Goal: Transaction & Acquisition: Purchase product/service

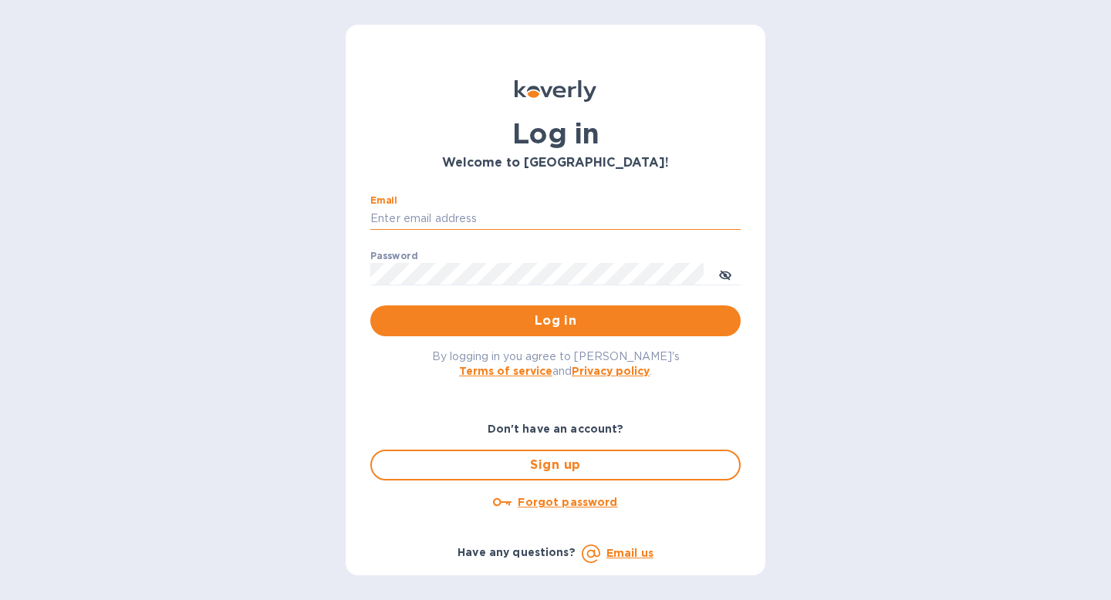
click at [472, 225] on input "Email" at bounding box center [555, 219] width 370 height 23
type input "[EMAIL_ADDRESS][DOMAIN_NAME]"
click at [531, 325] on span "Log in" at bounding box center [556, 321] width 346 height 19
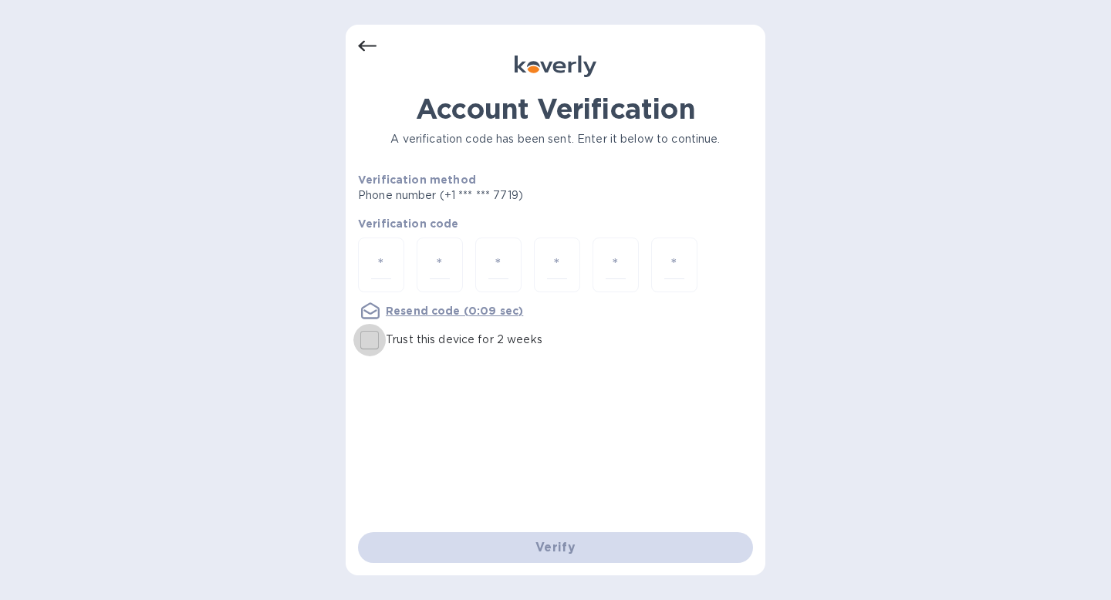
click at [366, 337] on input "Trust this device for 2 weeks" at bounding box center [369, 340] width 32 height 32
checkbox input "true"
click at [377, 279] on div at bounding box center [381, 265] width 46 height 55
type input "5"
type input "2"
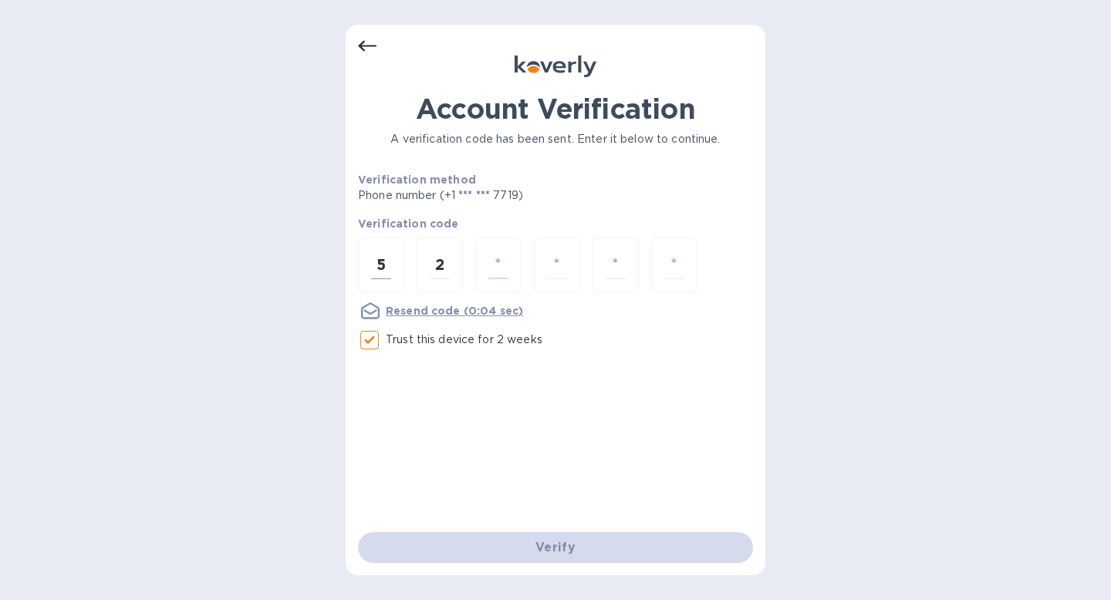
type input "0"
type input "6"
type input "7"
type input "5"
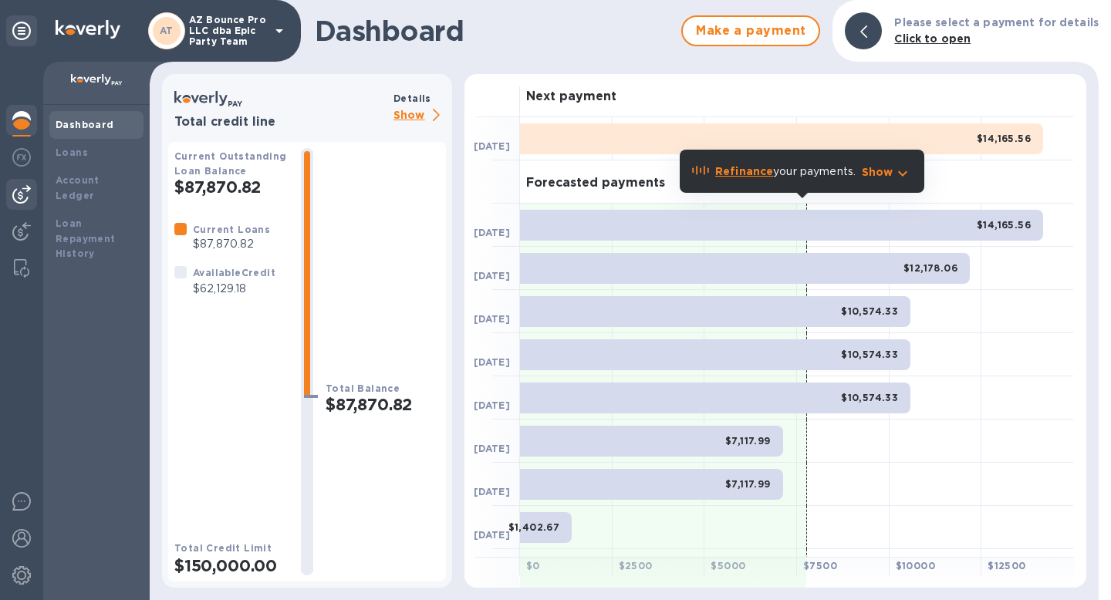
click at [18, 193] on img at bounding box center [21, 194] width 19 height 19
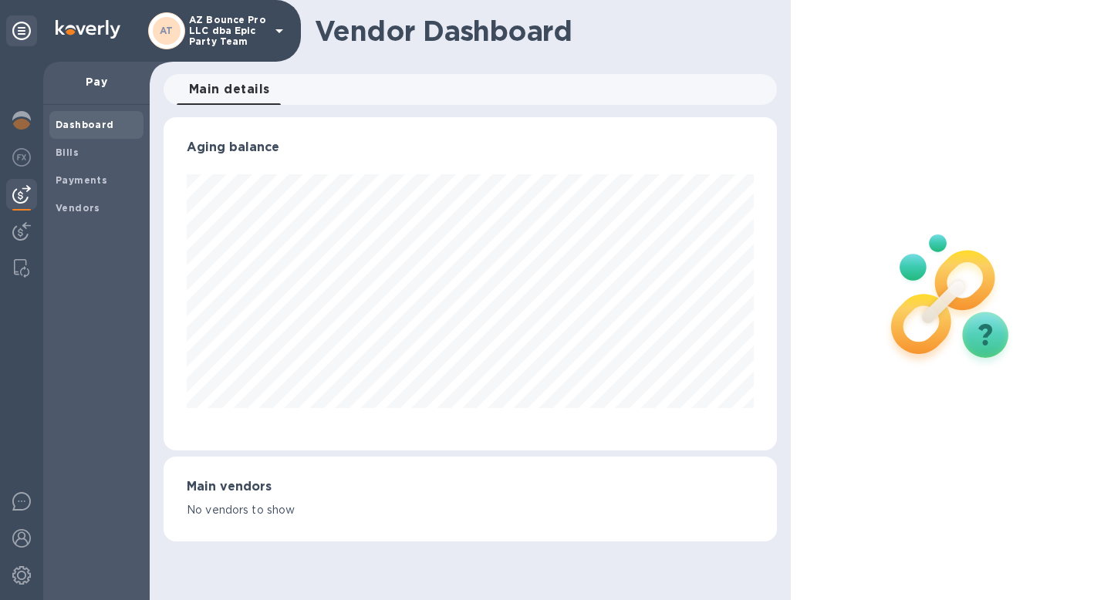
scroll to position [333, 614]
click at [61, 153] on b "Bills" at bounding box center [67, 153] width 23 height 12
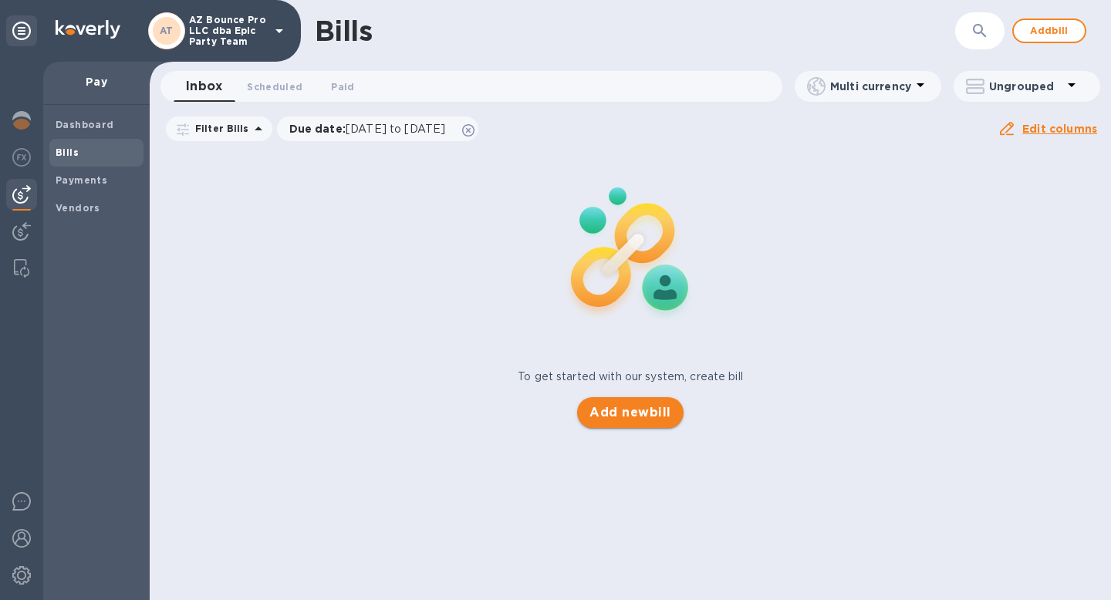
click at [634, 418] on span "Add new bill" at bounding box center [630, 413] width 81 height 19
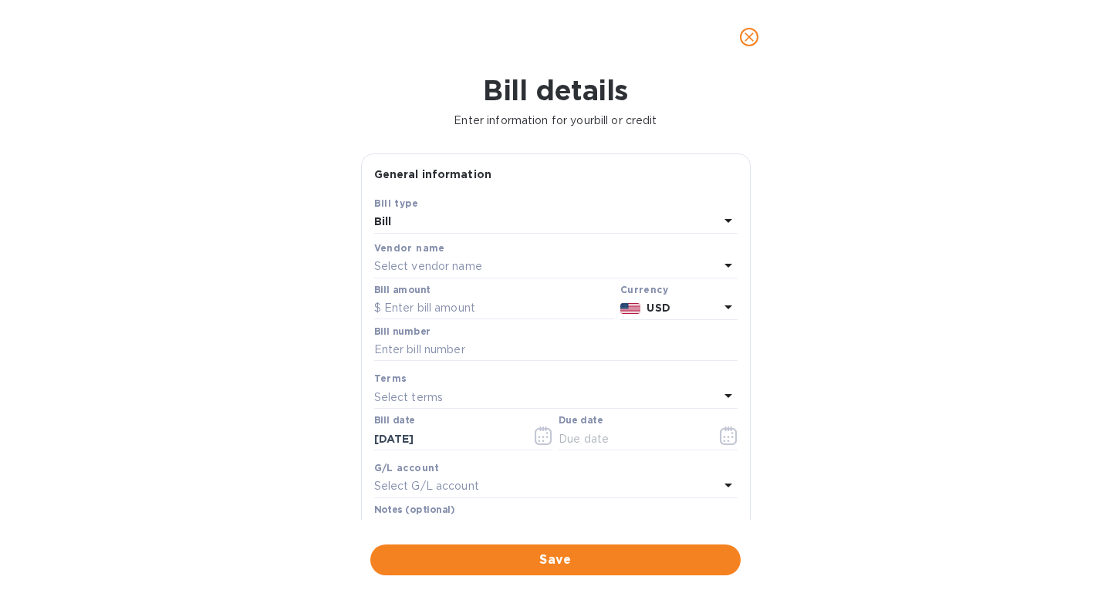
click at [453, 258] on div "Select vendor name" at bounding box center [546, 267] width 345 height 22
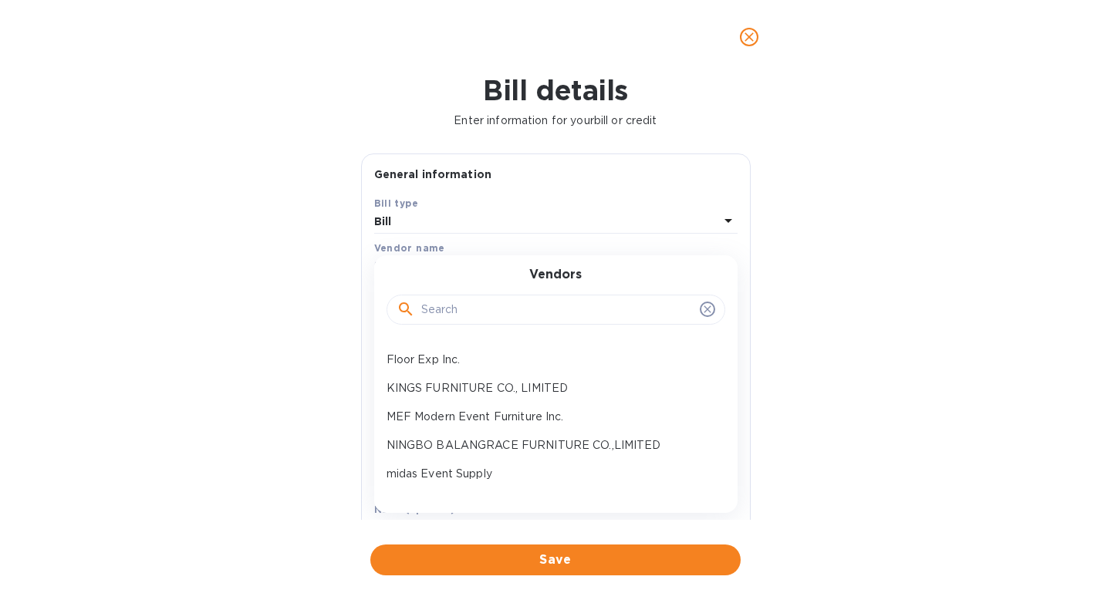
scroll to position [90, 0]
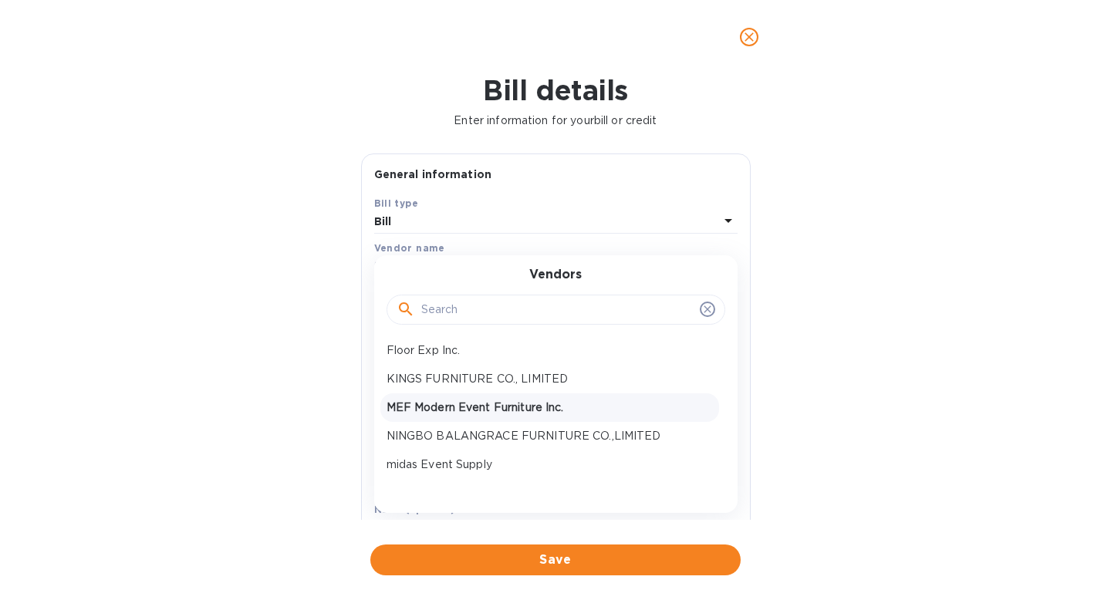
click at [447, 406] on p "MEF Modern Event Furniture Inc." at bounding box center [550, 408] width 326 height 16
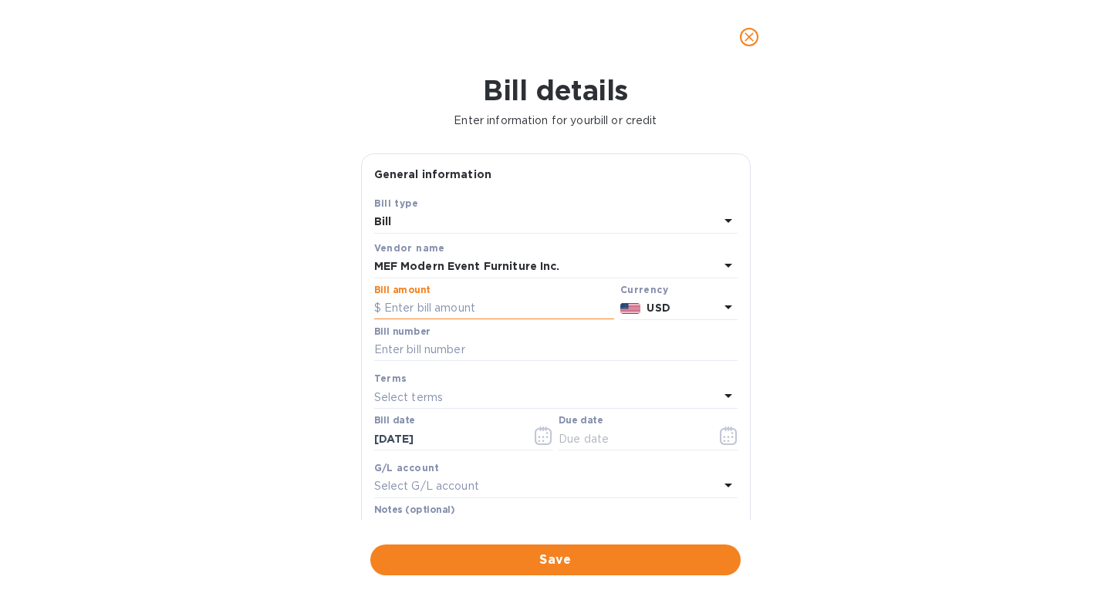
click at [423, 314] on input "text" at bounding box center [494, 308] width 240 height 23
paste input "12,519.53"
type input "12,519.53"
click at [449, 347] on input "text" at bounding box center [555, 350] width 363 height 23
paste input "INV-0719"
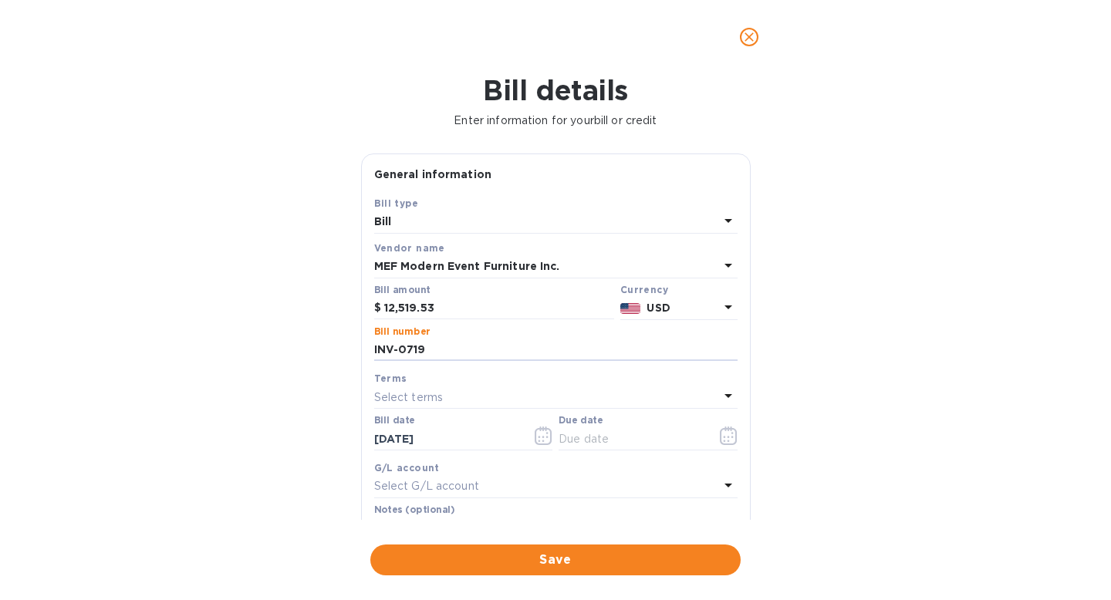
type input "INV-0719"
click at [479, 401] on div "Select terms" at bounding box center [546, 398] width 345 height 22
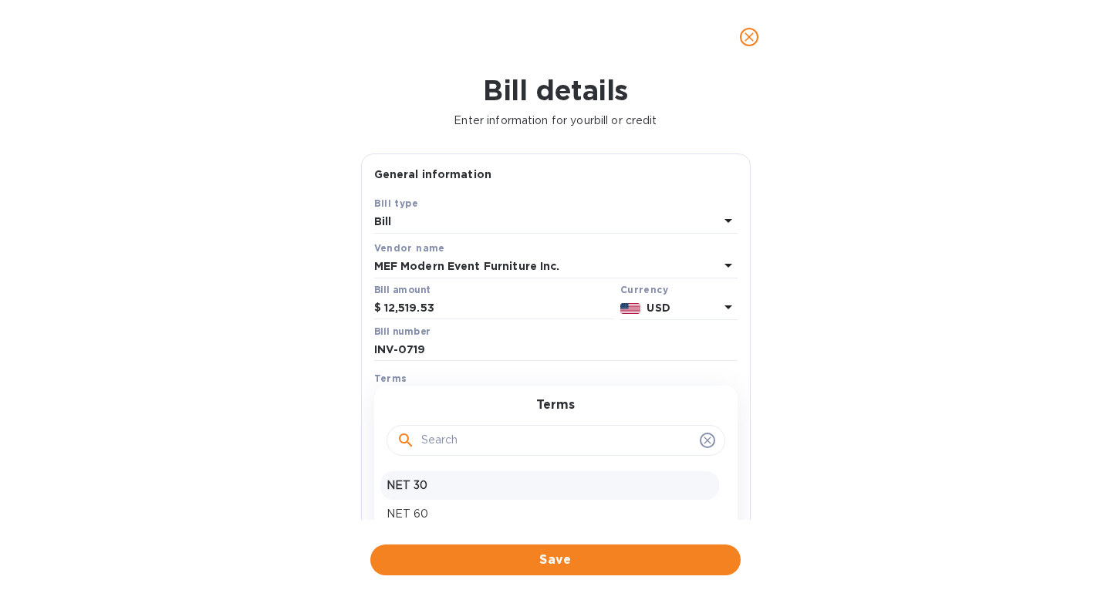
click at [429, 485] on p "NET 30" at bounding box center [550, 486] width 326 height 16
type input "10/14/2025"
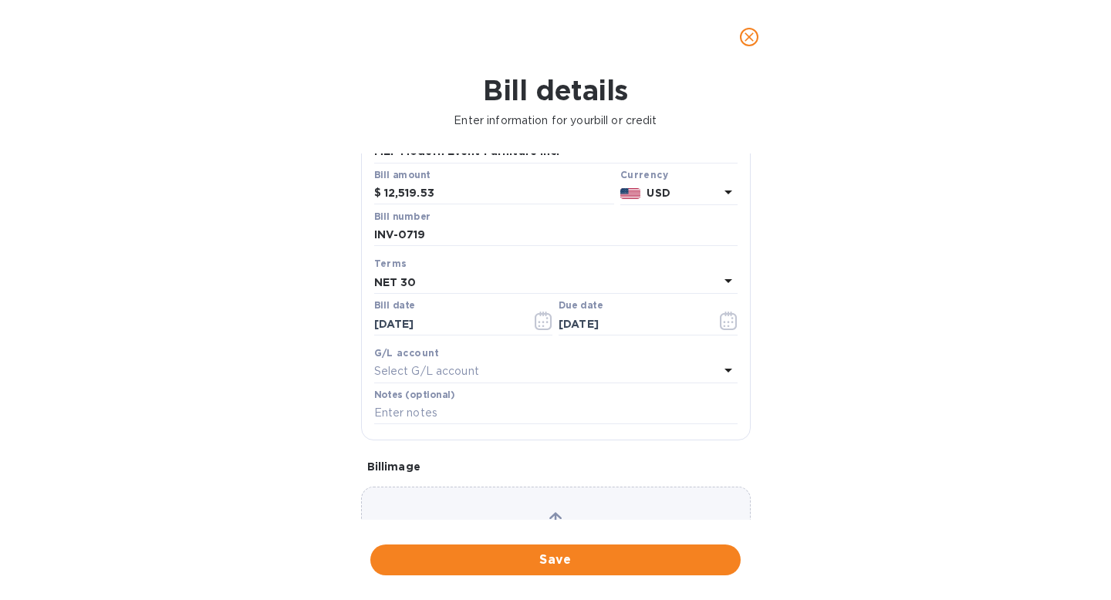
scroll to position [119, 0]
click at [530, 565] on span "Save" at bounding box center [556, 560] width 346 height 19
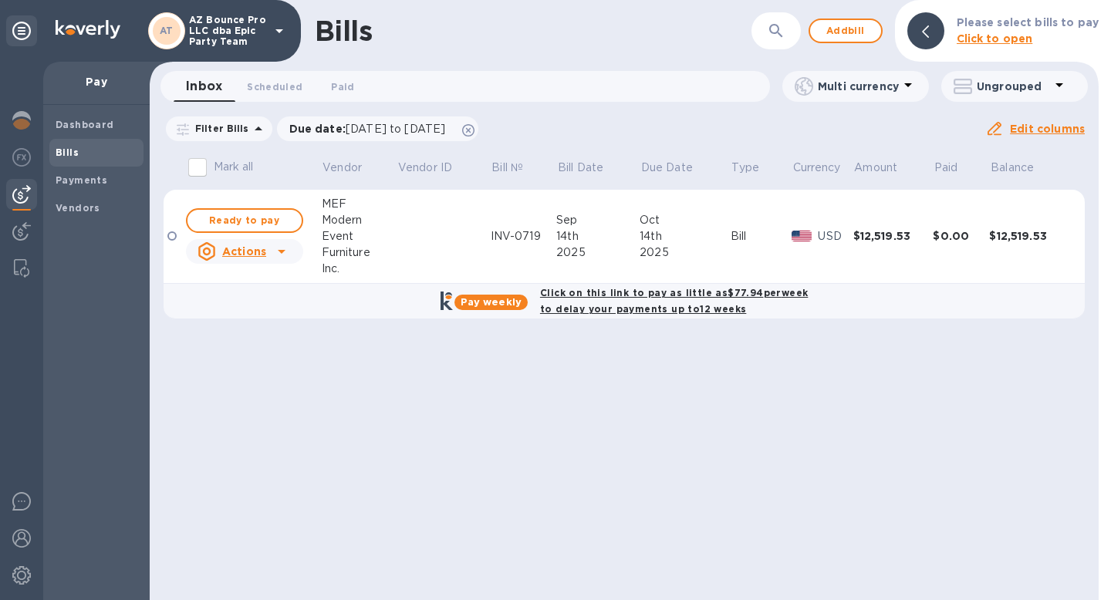
click at [644, 246] on div "2025" at bounding box center [685, 253] width 91 height 16
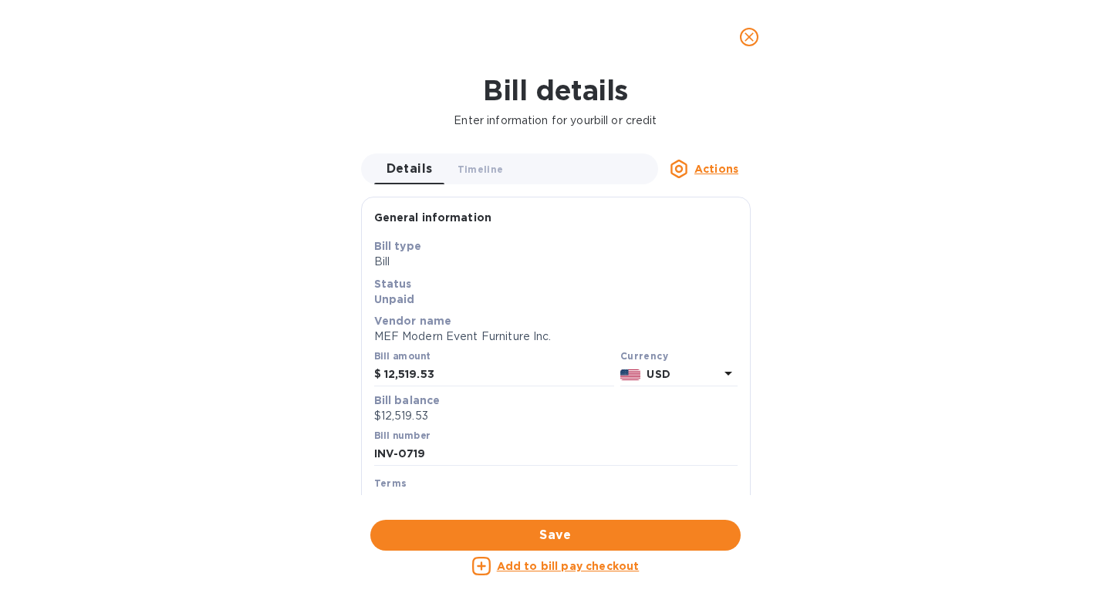
click at [573, 564] on u "Add to bill pay checkout" at bounding box center [568, 566] width 143 height 12
checkbox input "true"
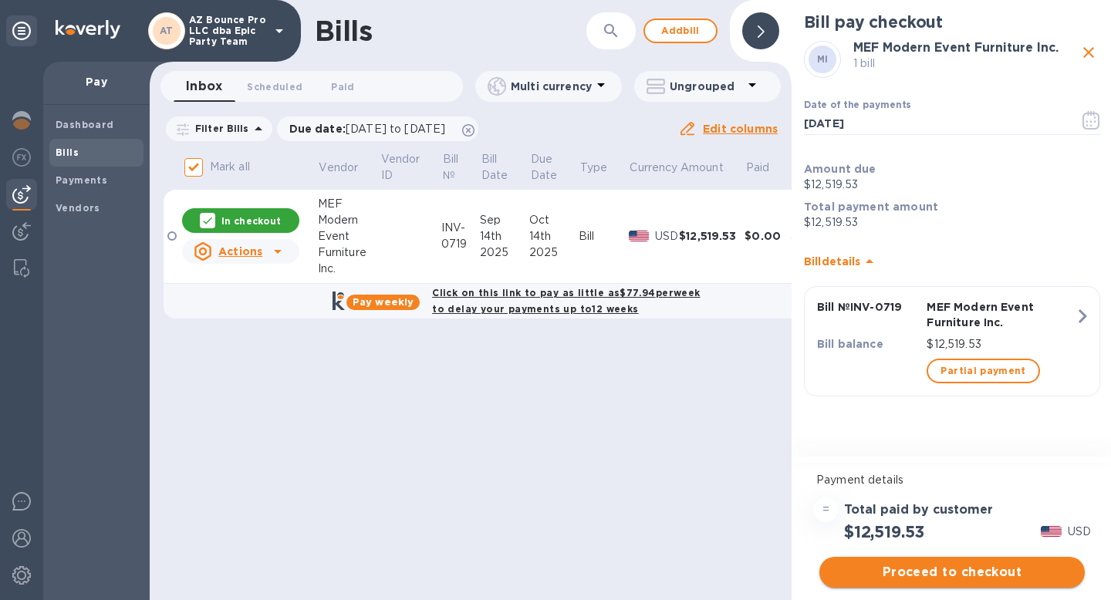
click at [954, 570] on span "Proceed to checkout" at bounding box center [952, 572] width 241 height 19
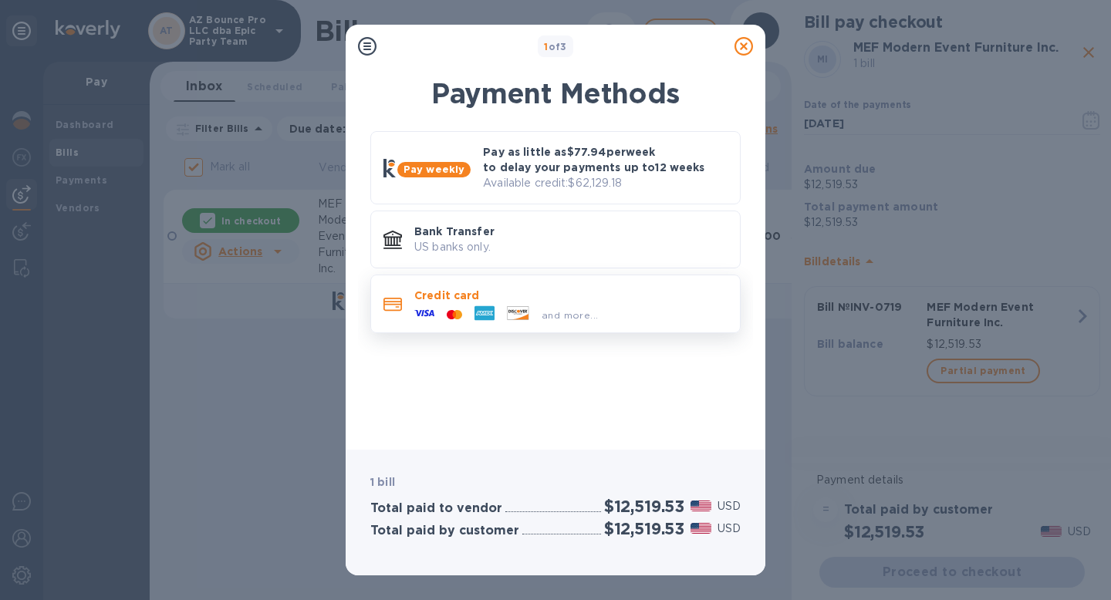
click at [665, 323] on div "Credit card and more..." at bounding box center [571, 304] width 326 height 45
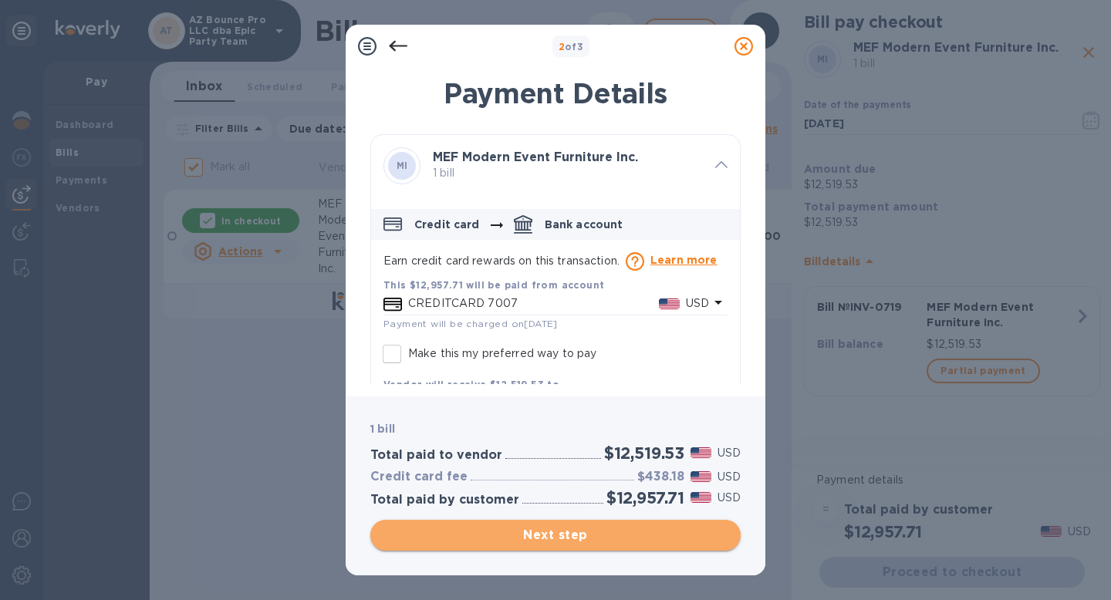
click at [571, 542] on span "Next step" at bounding box center [556, 535] width 346 height 19
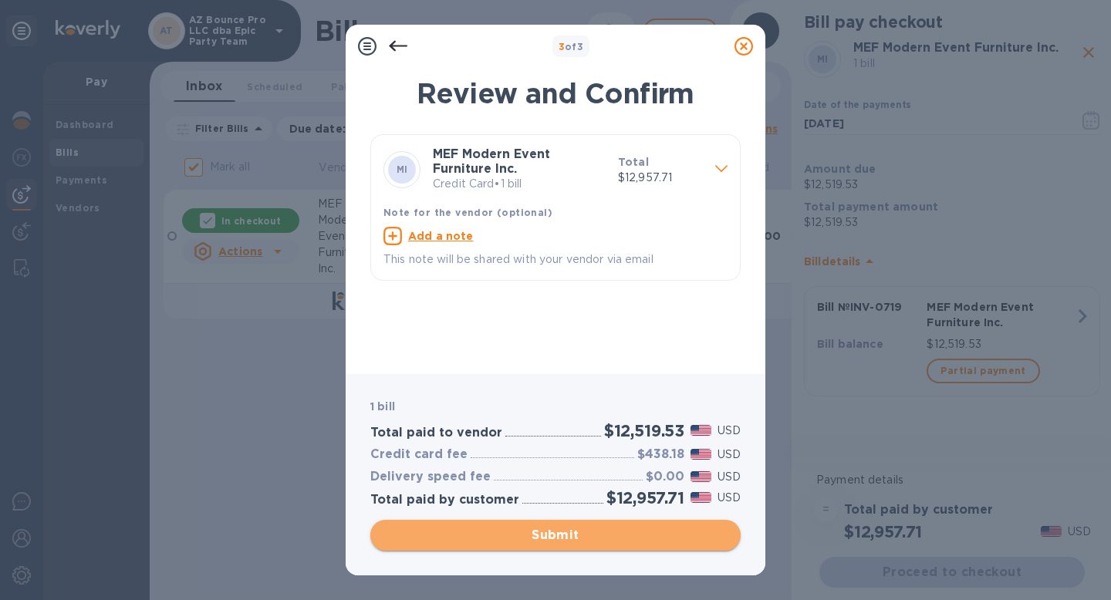
click at [569, 538] on span "Submit" at bounding box center [556, 535] width 346 height 19
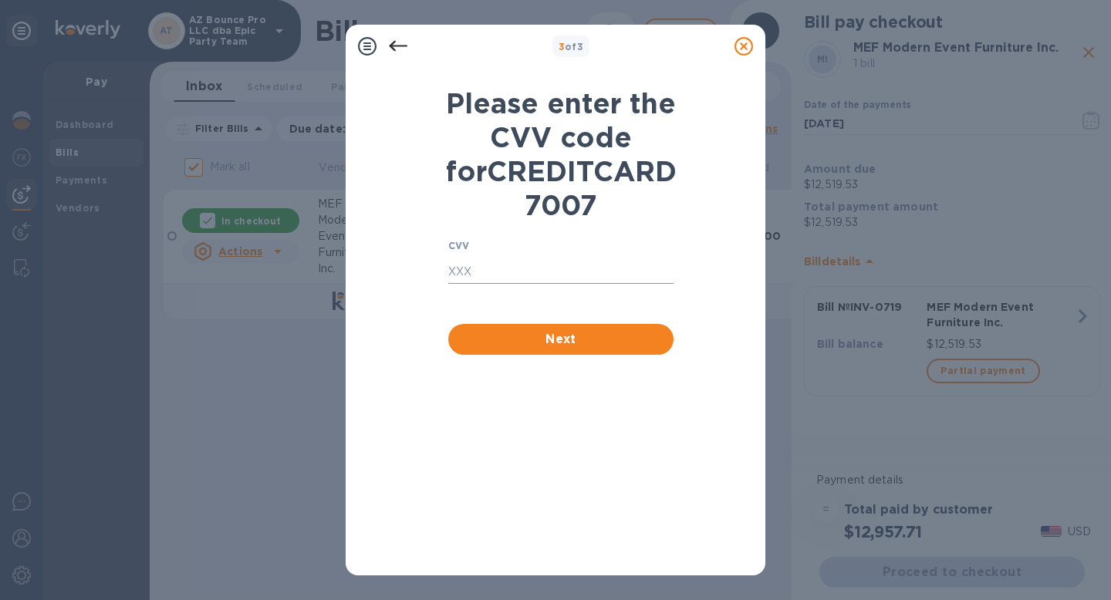
click at [482, 284] on input "text" at bounding box center [560, 272] width 225 height 23
type input "7333"
click at [542, 349] on span "Next" at bounding box center [561, 339] width 201 height 19
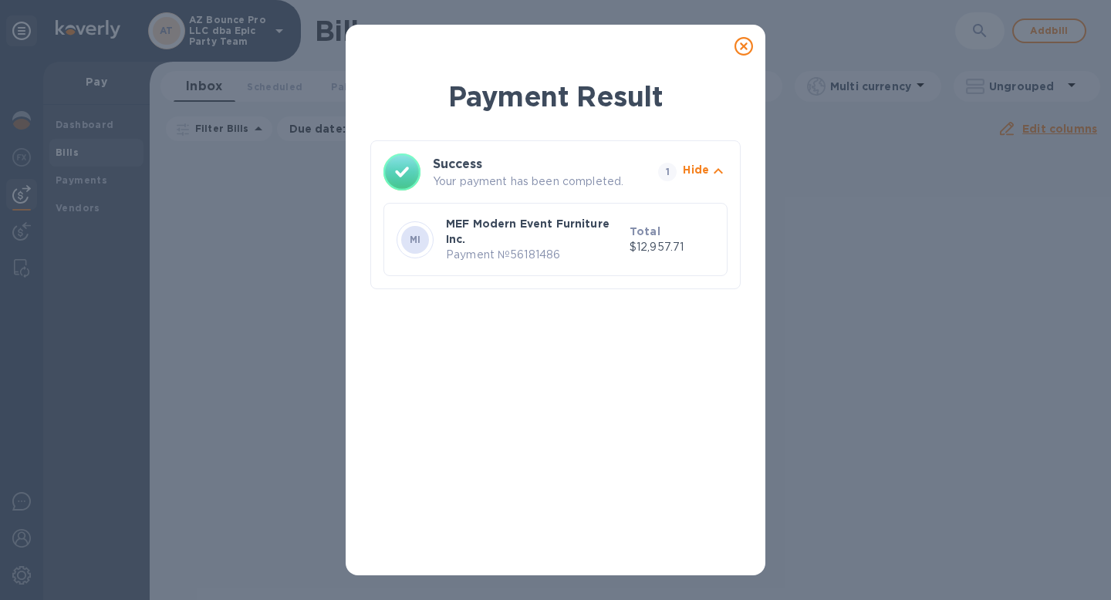
click at [747, 45] on icon at bounding box center [744, 46] width 19 height 19
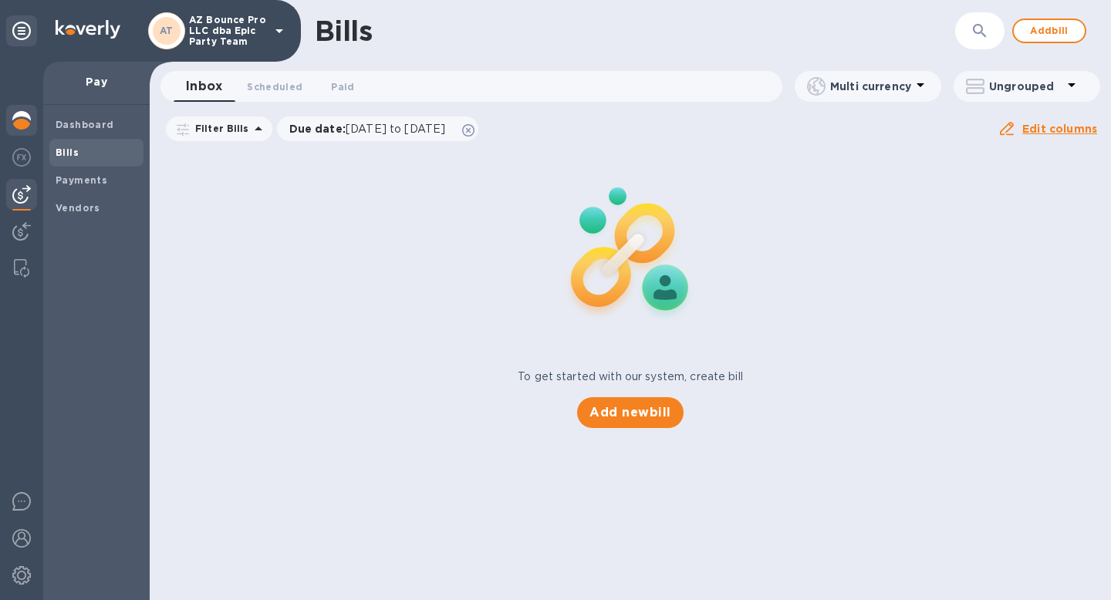
click at [22, 133] on div at bounding box center [21, 122] width 31 height 34
